Goal: Transaction & Acquisition: Purchase product/service

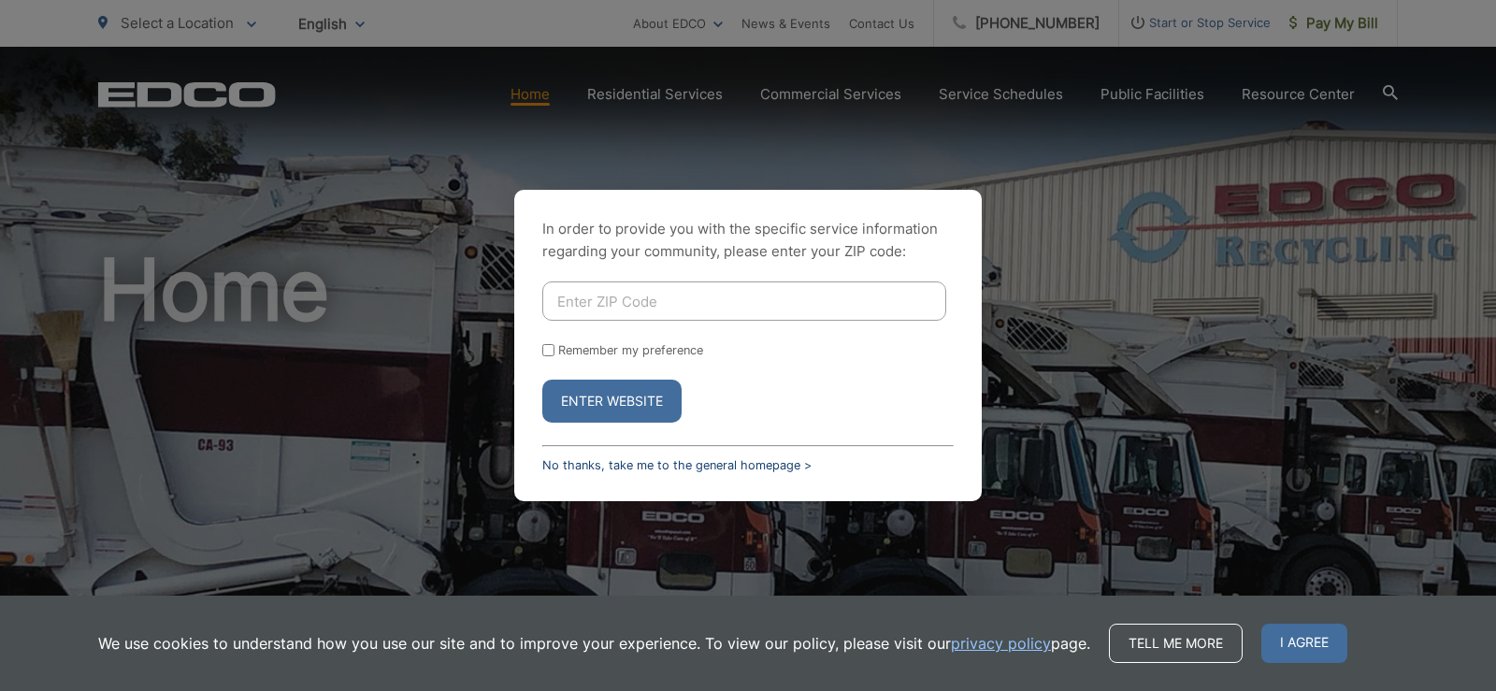
click at [762, 464] on link "No thanks, take me to the general homepage >" at bounding box center [676, 465] width 269 height 14
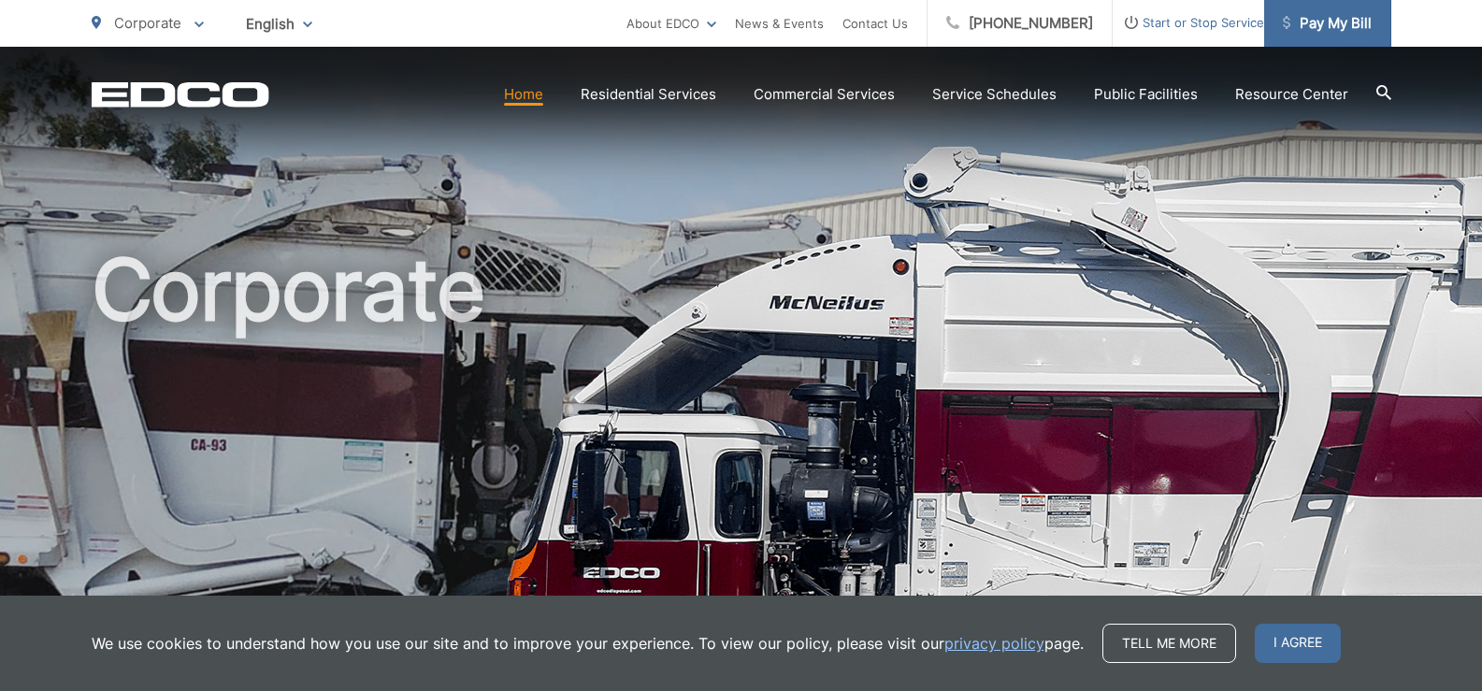
click at [1300, 27] on span "Pay My Bill" at bounding box center [1327, 23] width 89 height 22
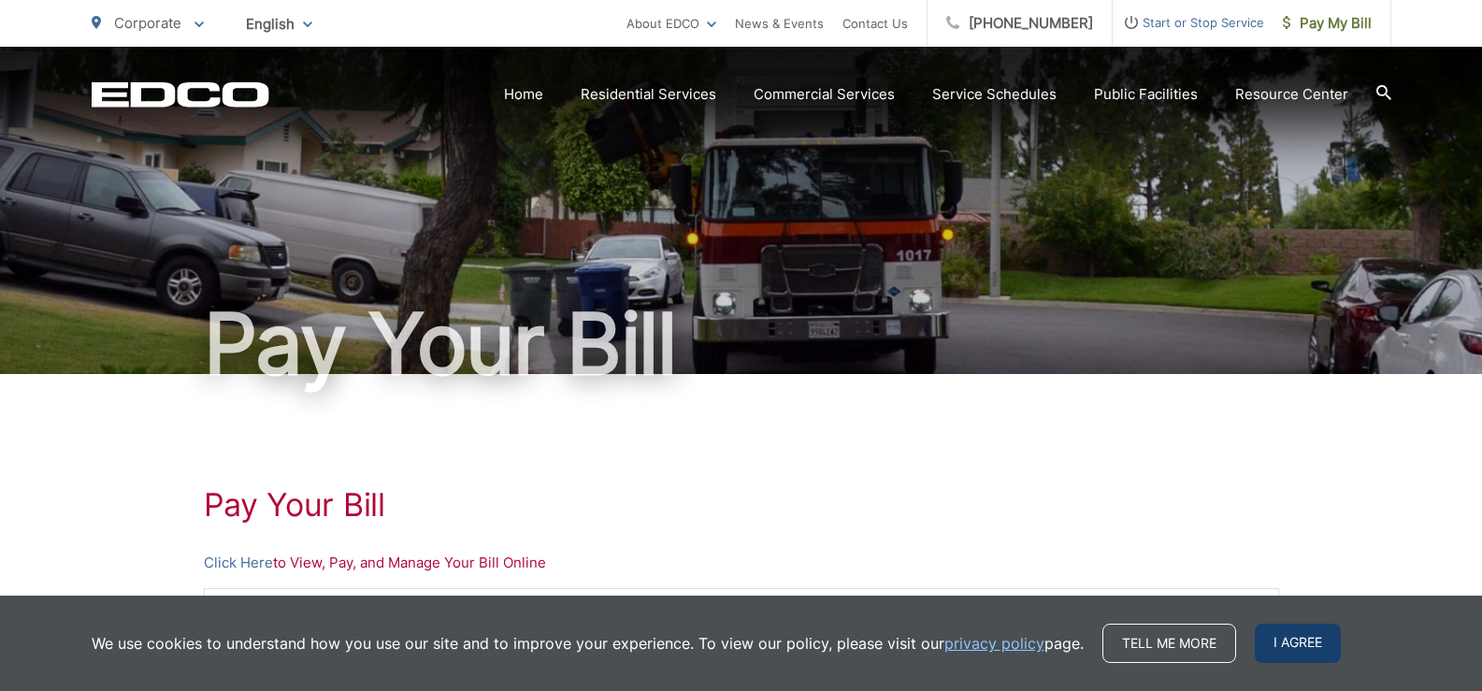
click at [1305, 659] on span "I agree" at bounding box center [1298, 643] width 86 height 39
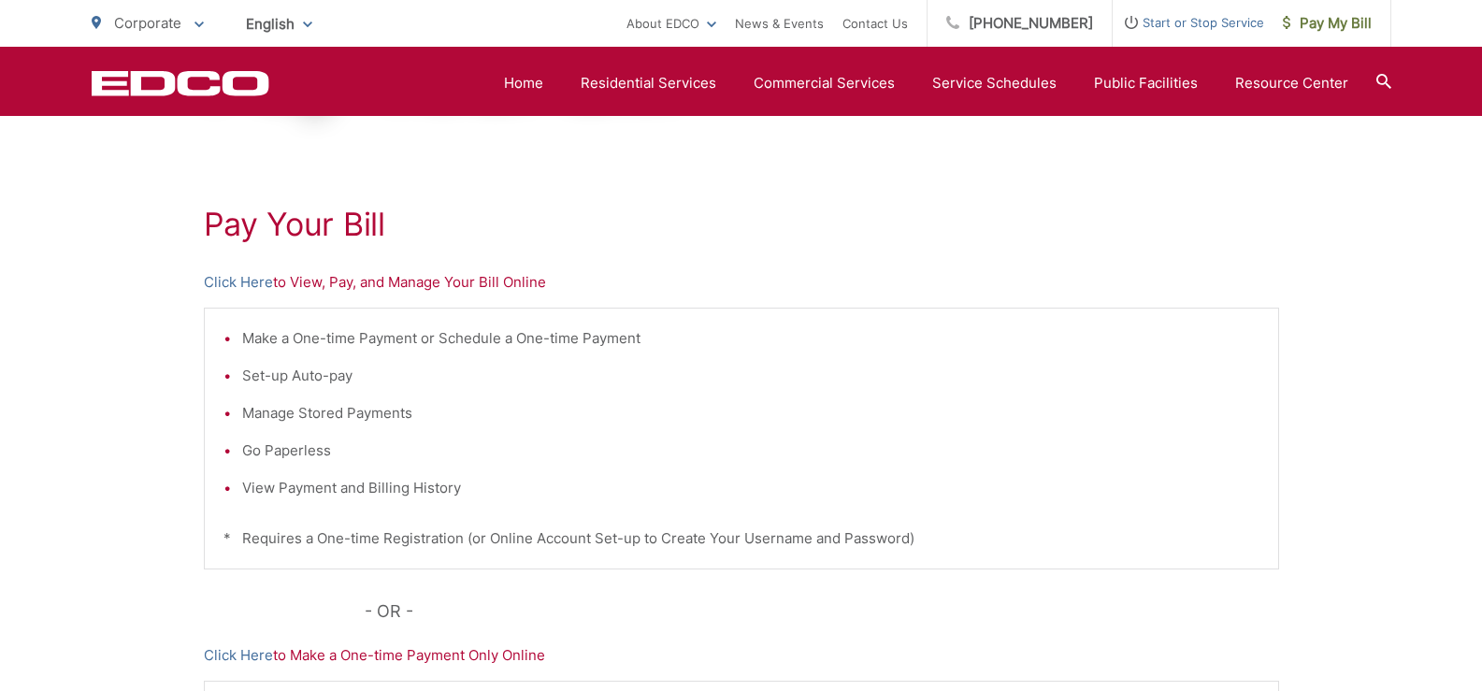
scroll to position [93, 0]
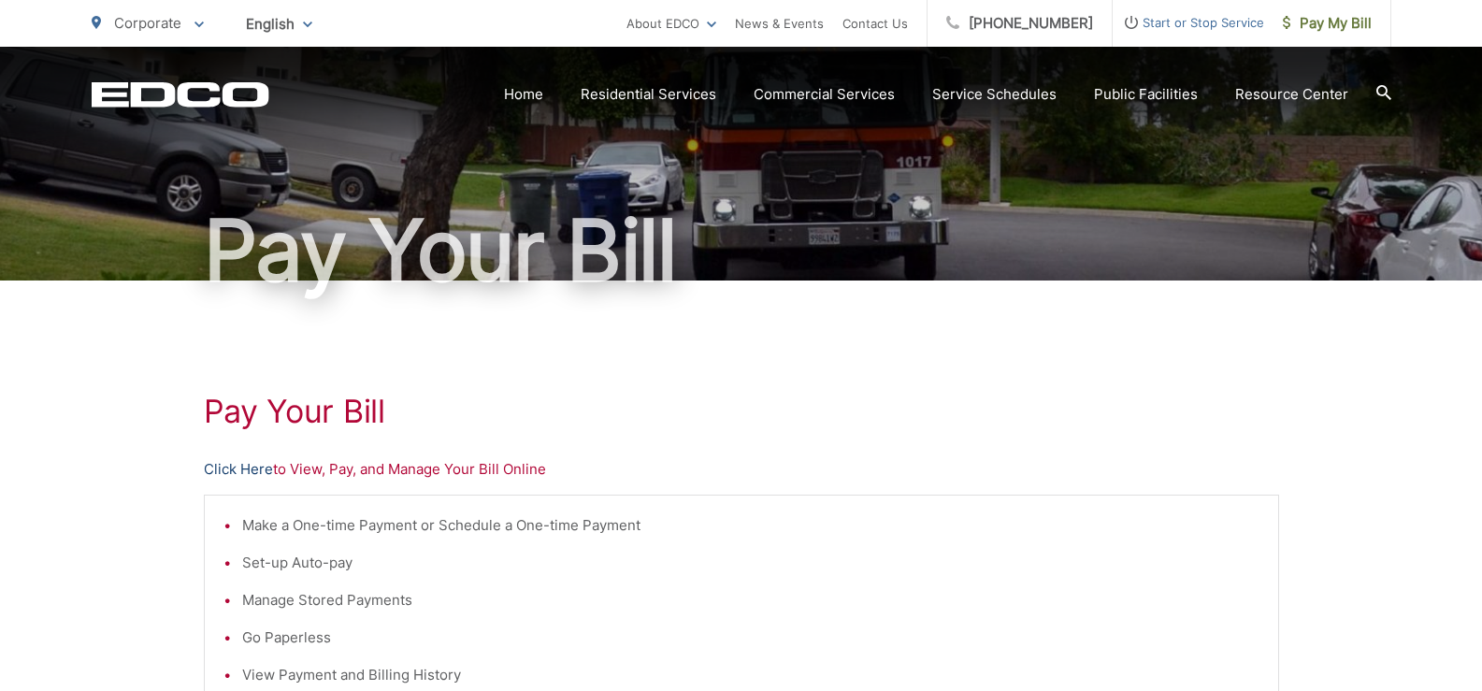
click at [230, 468] on link "Click Here" at bounding box center [238, 469] width 69 height 22
